Goal: Navigation & Orientation: Find specific page/section

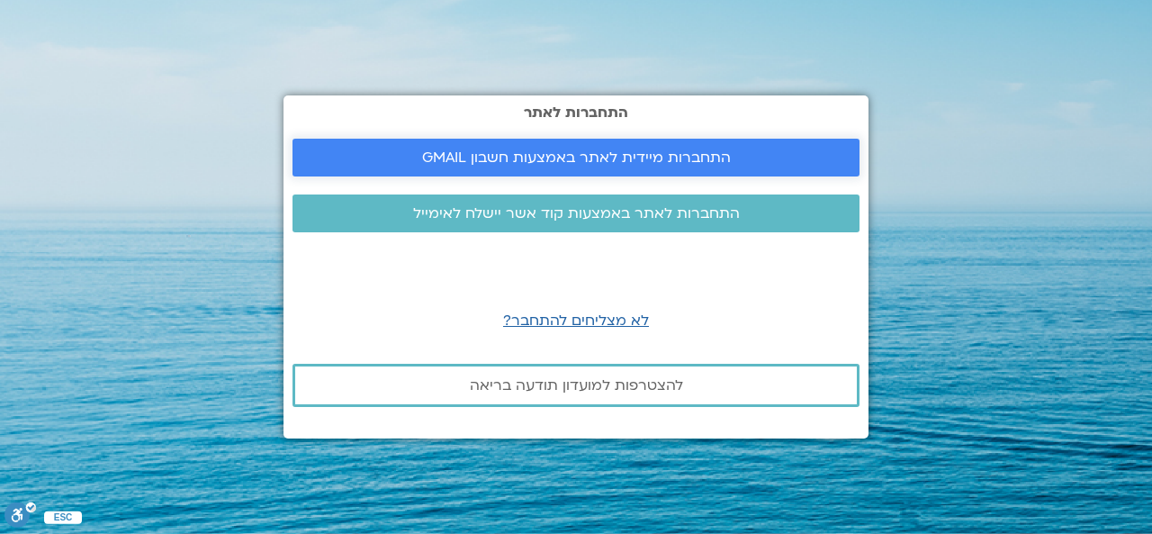
click at [643, 150] on span "התחברות מיידית לאתר באמצעות חשבון GMAIL" at bounding box center [576, 157] width 309 height 16
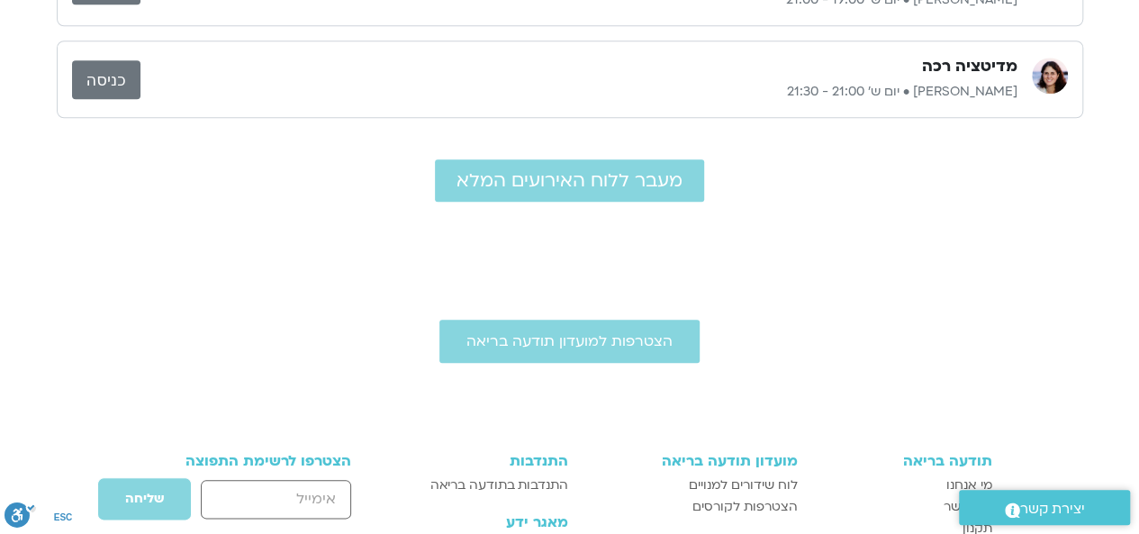
scroll to position [810, 0]
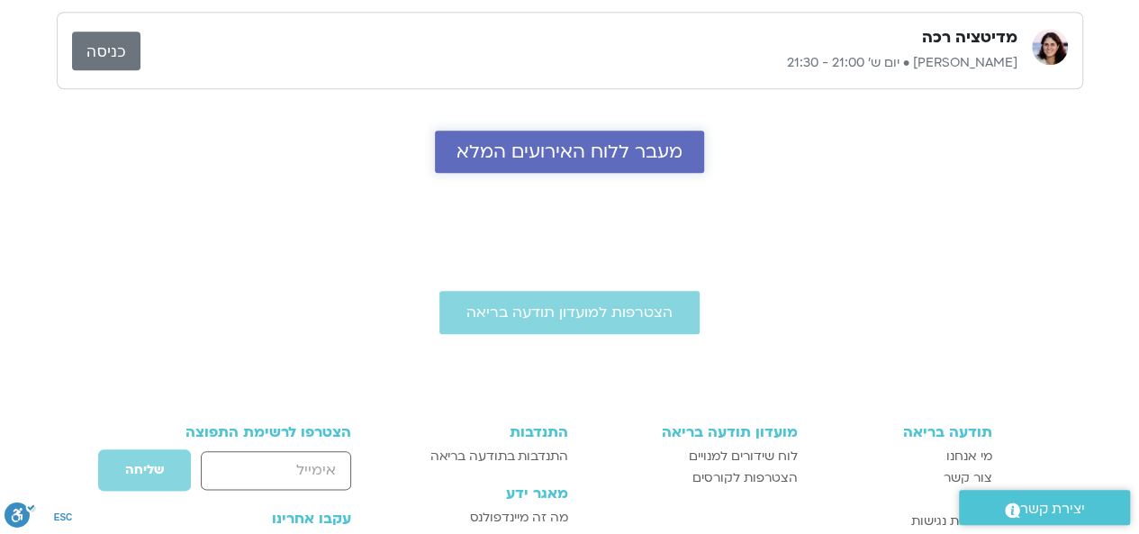
click at [658, 150] on span "מעבר ללוח האירועים המלא" at bounding box center [569, 151] width 226 height 21
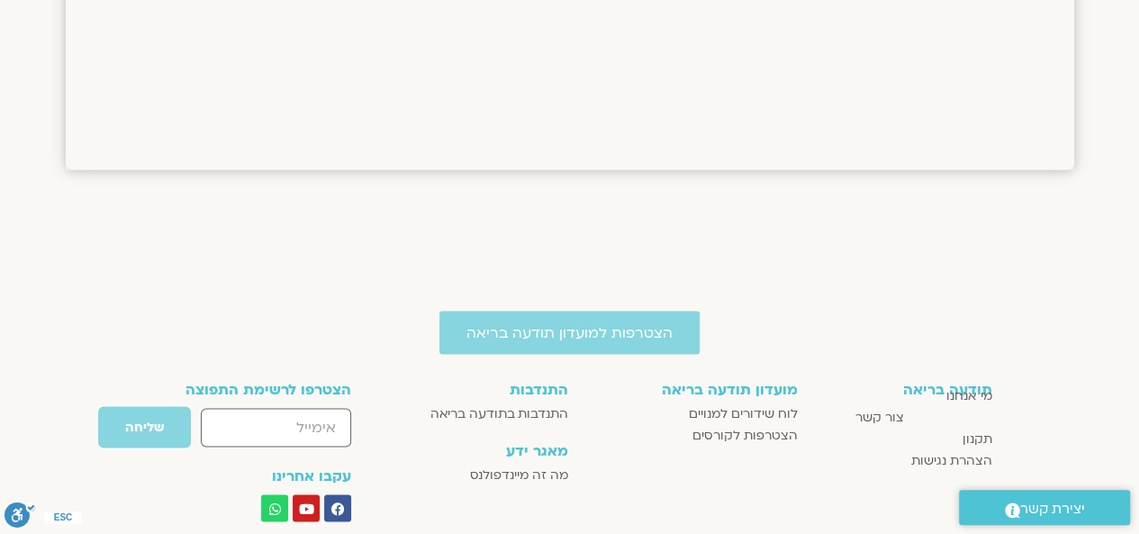
scroll to position [1587, 0]
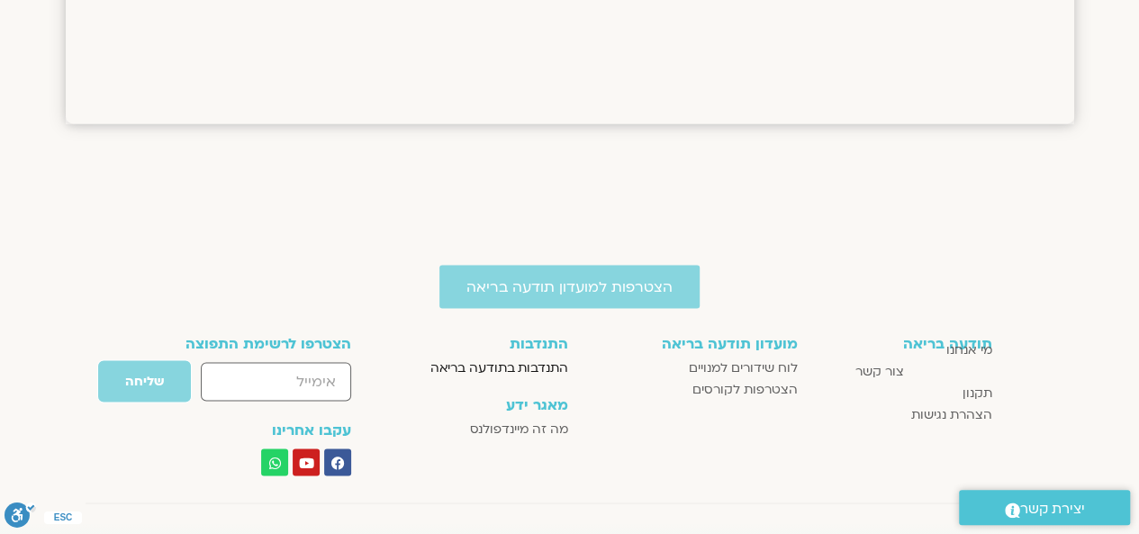
click at [556, 368] on span "התנדבות בתודעה בריאה" at bounding box center [499, 367] width 138 height 22
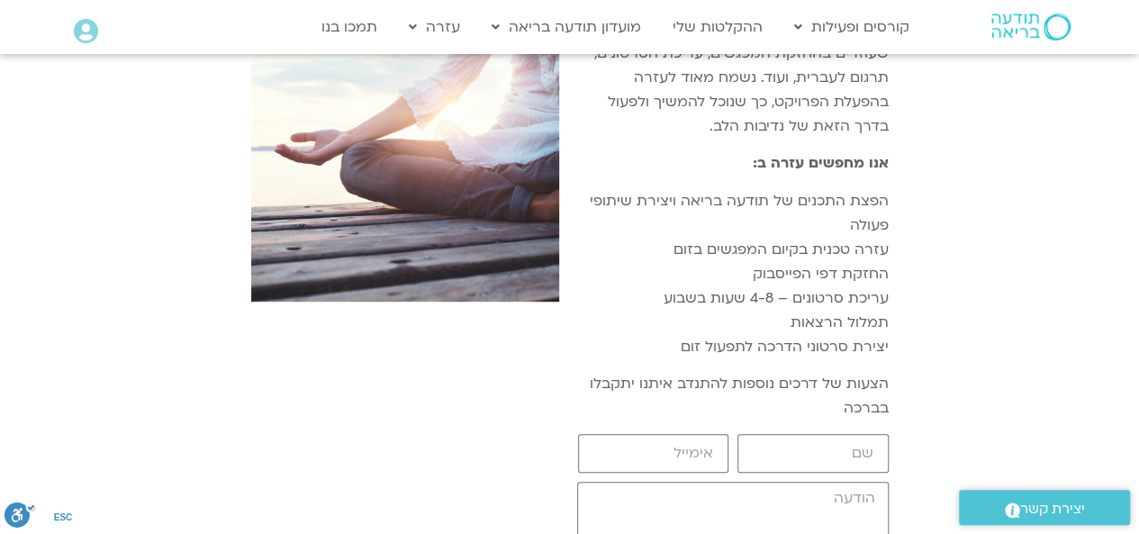
scroll to position [360, 0]
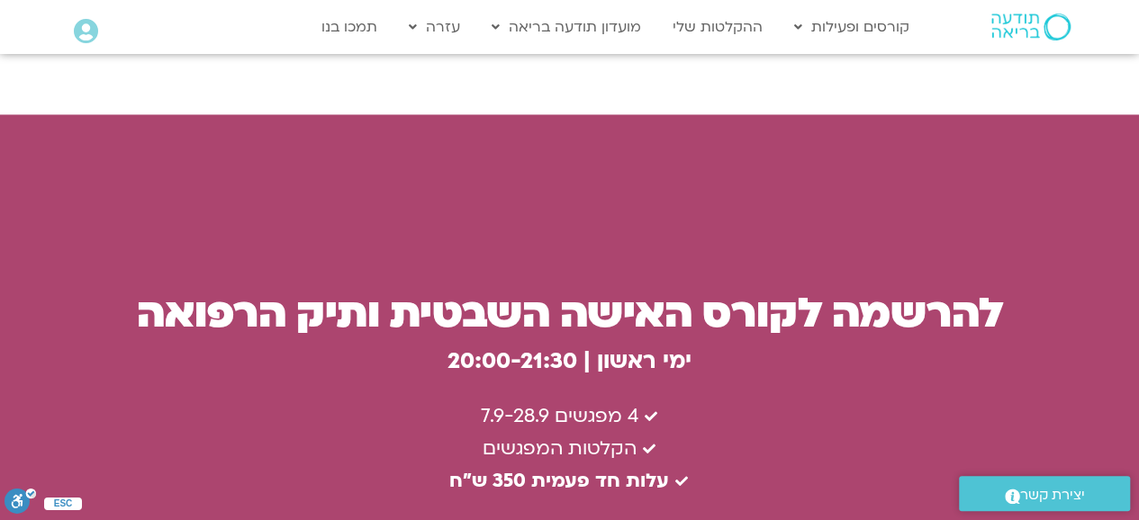
scroll to position [4860, 0]
